Goal: Task Accomplishment & Management: Use online tool/utility

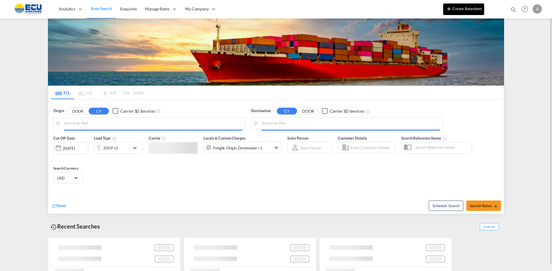
click at [467, 8] on button "Create Ratesheet" at bounding box center [463, 9] width 41 height 12
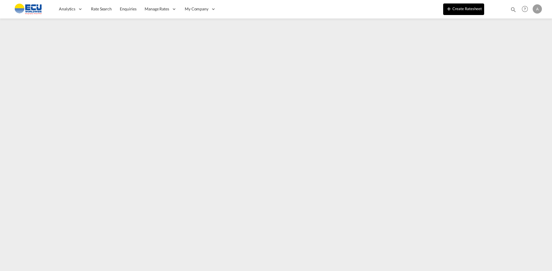
click at [466, 9] on button "Create Ratesheet" at bounding box center [463, 9] width 41 height 12
